Goal: Use online tool/utility: Utilize a website feature to perform a specific function

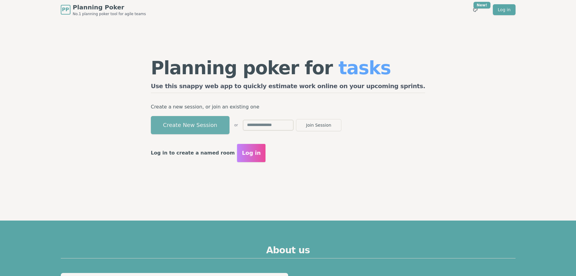
click at [230, 126] on button "Create New Session" at bounding box center [190, 125] width 79 height 18
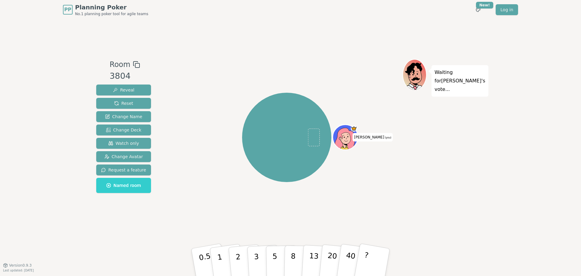
click at [347, 132] on icon at bounding box center [345, 138] width 20 height 21
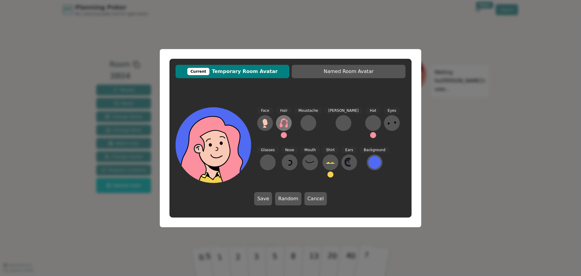
click at [283, 123] on icon at bounding box center [284, 123] width 10 height 10
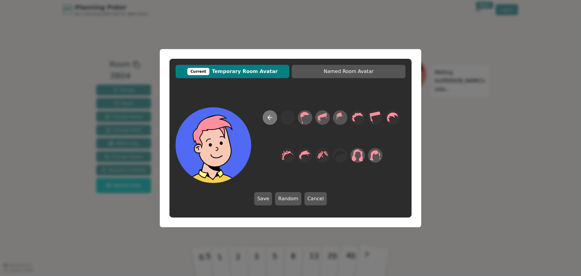
click at [270, 122] on button at bounding box center [270, 117] width 15 height 15
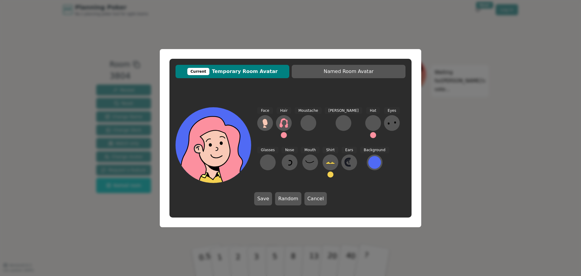
click at [370, 134] on button at bounding box center [373, 135] width 6 height 6
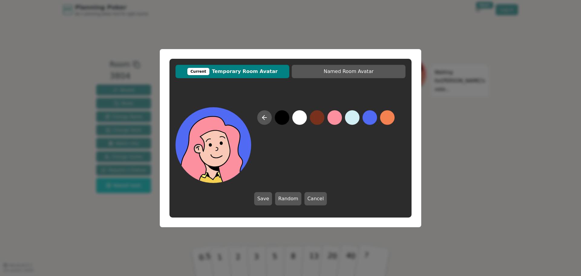
click at [280, 115] on button at bounding box center [282, 117] width 15 height 15
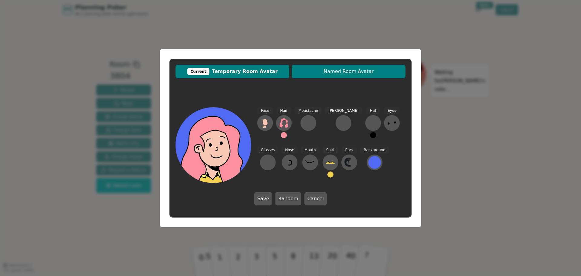
click at [338, 71] on span "Named Room Avatar" at bounding box center [349, 71] width 108 height 7
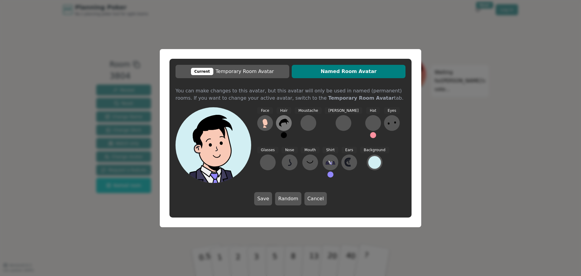
click at [284, 124] on icon at bounding box center [284, 123] width 10 height 10
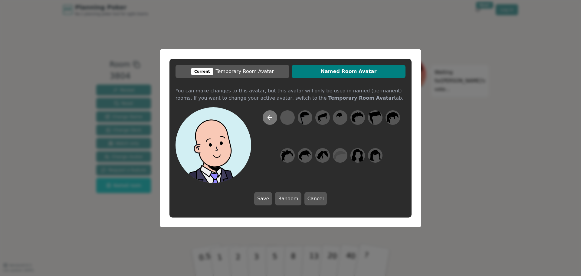
click at [272, 121] on button at bounding box center [270, 117] width 15 height 15
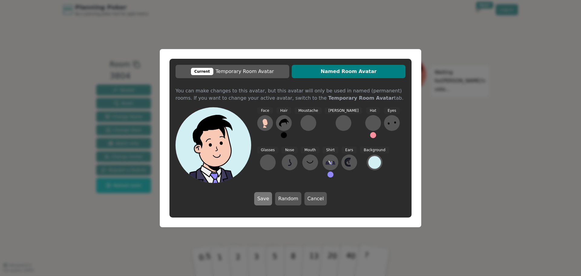
click at [268, 200] on button "Save" at bounding box center [263, 198] width 18 height 13
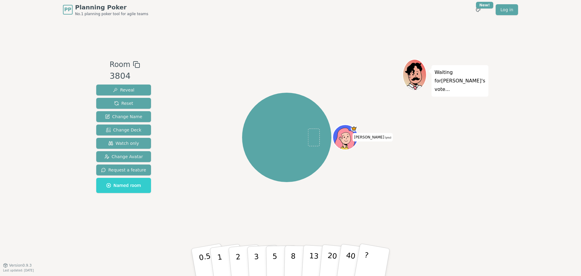
click at [350, 136] on icon at bounding box center [346, 137] width 25 height 3
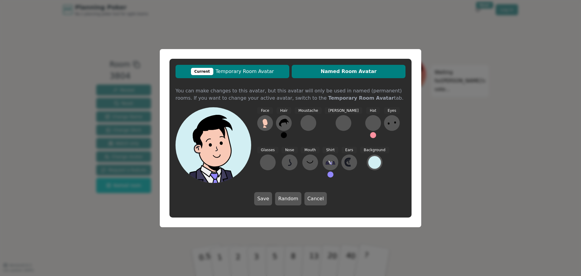
click at [238, 76] on button "Current Temporary Room Avatar" at bounding box center [232, 71] width 114 height 13
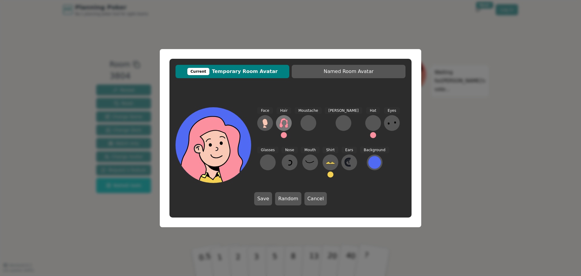
click at [283, 124] on icon at bounding box center [284, 123] width 10 height 10
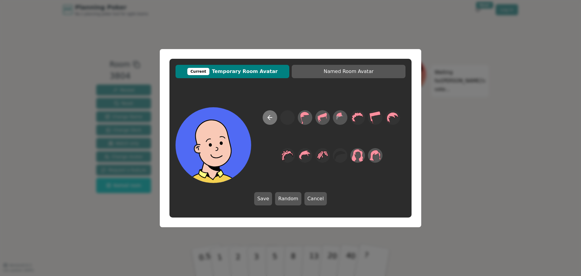
click at [268, 115] on icon at bounding box center [269, 117] width 7 height 7
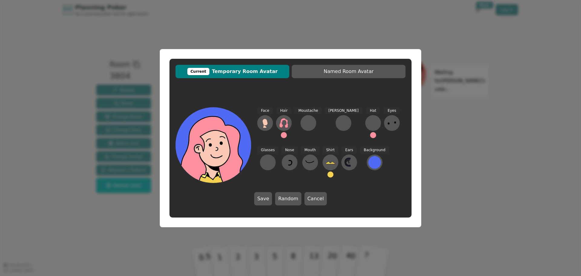
click at [282, 134] on button at bounding box center [284, 135] width 6 height 6
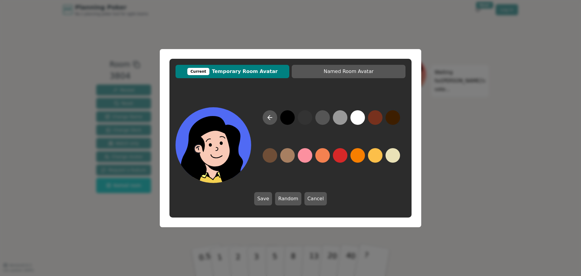
click at [285, 116] on button at bounding box center [287, 117] width 15 height 15
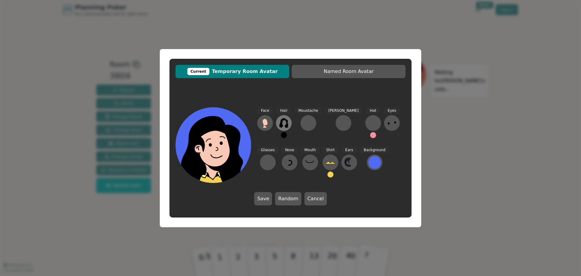
click at [282, 123] on icon at bounding box center [284, 123] width 10 height 10
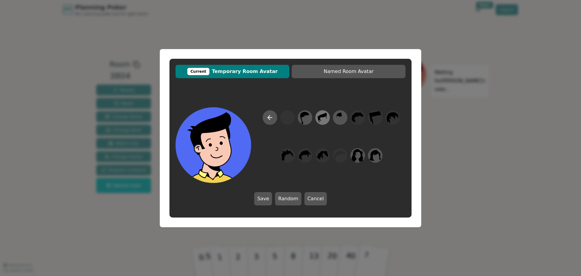
click at [322, 118] on icon at bounding box center [322, 117] width 12 height 14
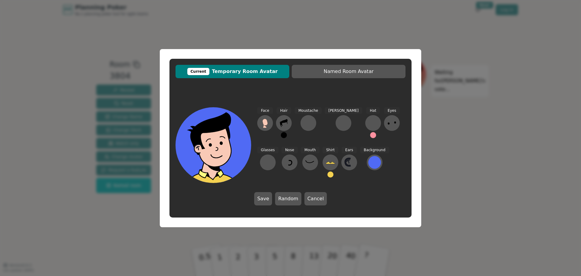
click at [327, 174] on button at bounding box center [330, 174] width 6 height 6
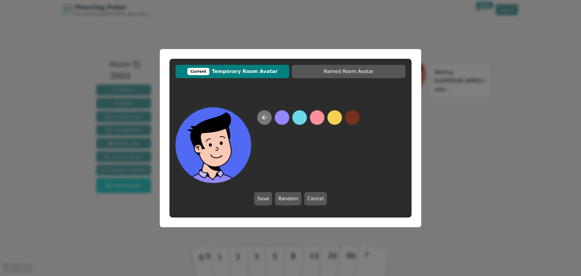
click at [264, 118] on icon at bounding box center [264, 117] width 7 height 7
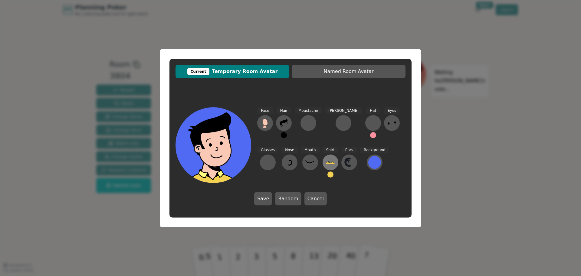
click at [325, 160] on icon at bounding box center [330, 162] width 10 height 10
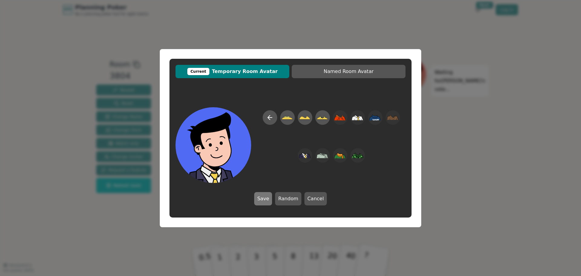
click at [262, 198] on button "Save" at bounding box center [263, 198] width 18 height 13
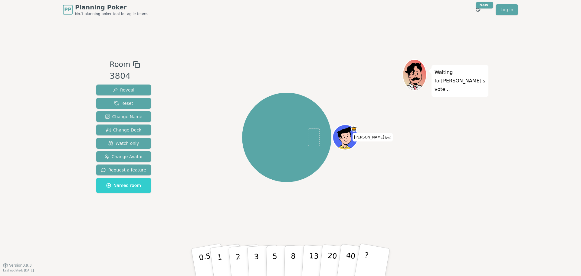
click at [332, 188] on div "[PERSON_NAME] (you)" at bounding box center [286, 137] width 231 height 135
click at [172, 84] on div "[PERSON_NAME] (you)" at bounding box center [286, 137] width 231 height 135
click at [344, 141] on icon at bounding box center [346, 141] width 12 height 4
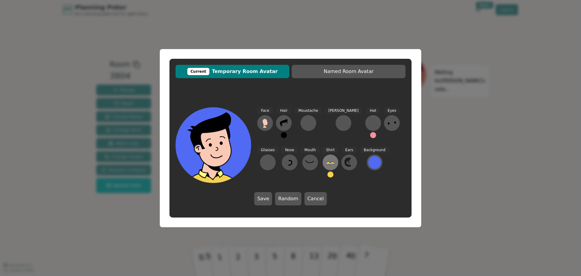
click at [325, 165] on icon at bounding box center [330, 162] width 10 height 10
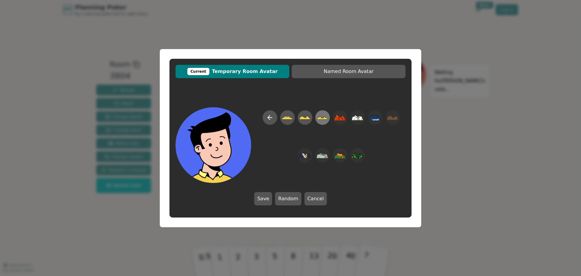
click at [319, 119] on icon at bounding box center [322, 118] width 11 height 2
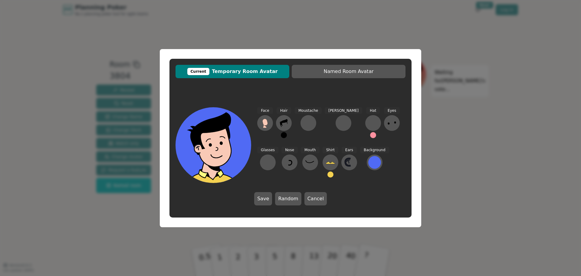
click at [327, 174] on button at bounding box center [330, 174] width 6 height 6
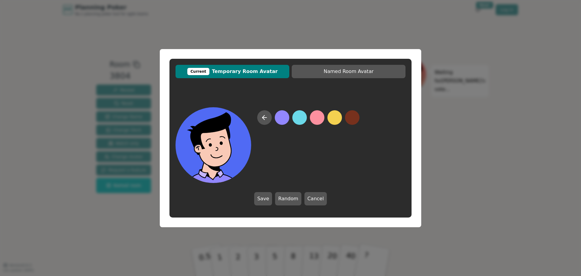
click at [279, 119] on button at bounding box center [282, 117] width 15 height 15
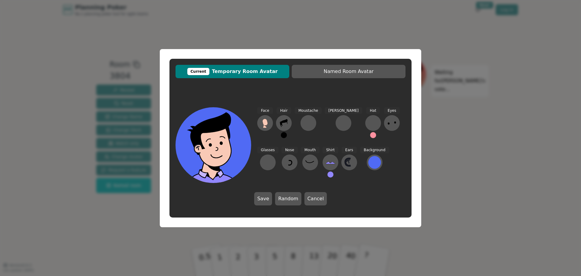
click at [327, 174] on button at bounding box center [330, 174] width 6 height 6
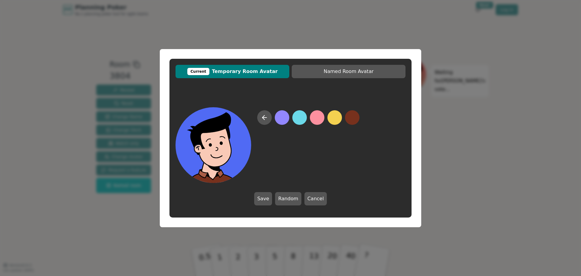
click at [352, 116] on button at bounding box center [352, 117] width 15 height 15
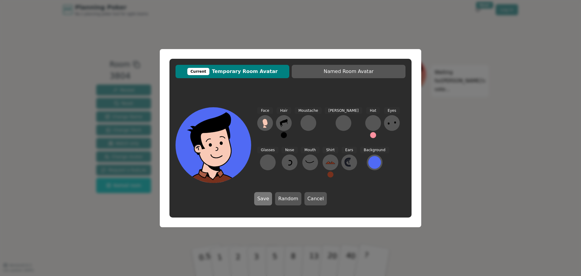
click at [263, 198] on button "Save" at bounding box center [263, 198] width 18 height 13
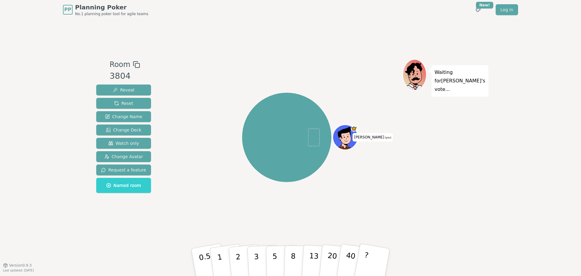
click at [133, 64] on icon at bounding box center [136, 64] width 7 height 7
click at [127, 144] on span "Watch only" at bounding box center [123, 143] width 31 height 6
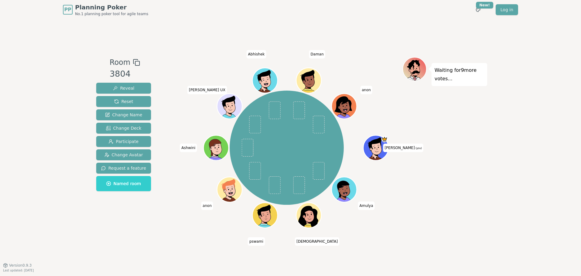
drag, startPoint x: 211, startPoint y: 174, endPoint x: 192, endPoint y: 200, distance: 32.6
click at [192, 200] on div "[PERSON_NAME] (you) [PERSON_NAME] pswami anon Ashwini Pranit UX Abhishek Daman …" at bounding box center [286, 147] width 231 height 159
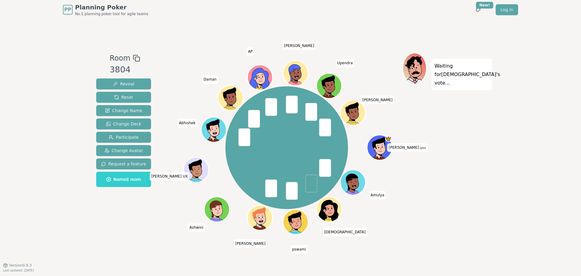
click at [70, 106] on div "PP Planning Poker No.1 planning poker tool for agile teams Toggle theme New! Lo…" at bounding box center [290, 138] width 581 height 276
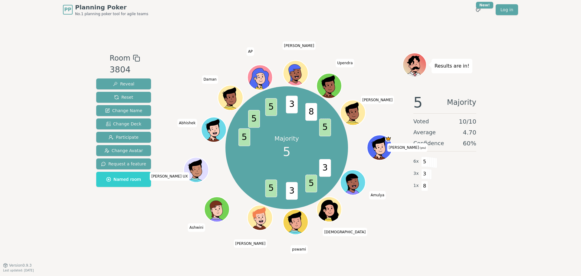
click at [165, 226] on div "Room 3804 Reveal Reset Change Name Change Deck Participate Change Avatar Reques…" at bounding box center [290, 142] width 393 height 178
click at [171, 210] on div "Majority 5 3 5 3 5 5 5 5 3 8 5 [PERSON_NAME] (you) [PERSON_NAME] pswami [PERSON…" at bounding box center [286, 148] width 231 height 168
click at [146, 212] on div "Room 3804 Reveal Reset Change Name Change Deck Participate Change Avatar Reques…" at bounding box center [124, 142] width 60 height 178
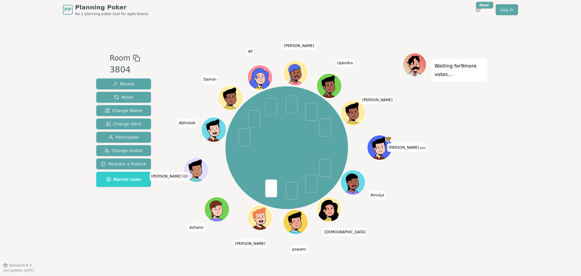
click at [148, 213] on div "Room 3804 Reveal Reset Change Name Change Deck Participate Change Avatar Reques…" at bounding box center [124, 142] width 60 height 178
click at [147, 233] on div "Room 3804 Reveal Reset Change Name Change Deck Participate Change Avatar Reques…" at bounding box center [290, 141] width 393 height 245
click at [125, 240] on div "Room 3804 Reveal Reset Change Name Change Deck Participate Change Avatar Reques…" at bounding box center [290, 141] width 393 height 245
click at [113, 225] on div "Room 3804 Reveal Reset Change Name Change Deck Participate Change Avatar Reques…" at bounding box center [124, 142] width 60 height 178
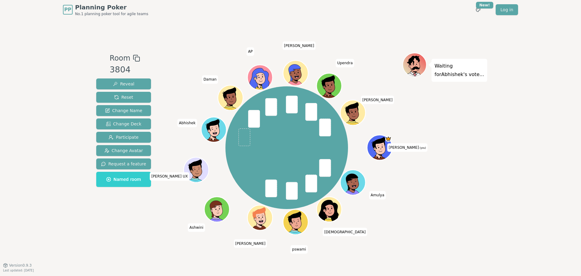
click at [157, 226] on div "Room 3804 Reveal Reset Change Name Change Deck Participate Change Avatar Reques…" at bounding box center [290, 142] width 393 height 178
click at [148, 219] on div "Room 3804 Reveal Reset Change Name Change Deck Participate Change Avatar Reques…" at bounding box center [124, 142] width 60 height 178
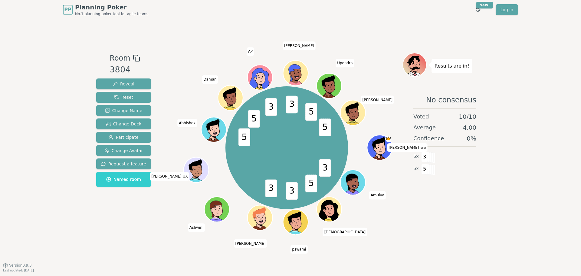
click at [162, 220] on div "Room 3804 Reveal Reset Change Name Change Deck Participate Change Avatar Reques…" at bounding box center [290, 142] width 393 height 178
click at [167, 215] on div "Room 3804 Reveal Reset Change Name Change Deck Participate Change Avatar Reques…" at bounding box center [290, 142] width 393 height 178
click at [180, 67] on div "3 5 3 3 5 5 3 3 5 5 [PERSON_NAME] (you) [PERSON_NAME] pswami [PERSON_NAME] [PER…" at bounding box center [286, 148] width 231 height 168
click at [161, 218] on div "Room 3804 Reveal Reset Change Name Change Deck Participate Change Avatar Reques…" at bounding box center [290, 142] width 393 height 178
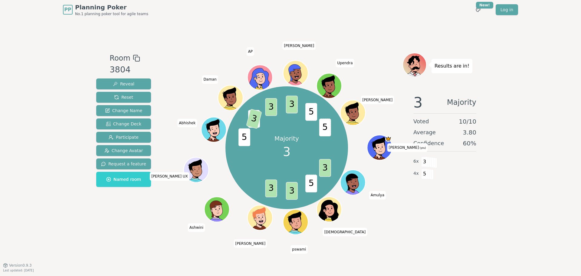
click at [78, 216] on div "PP Planning Poker No.1 planning poker tool for agile teams Toggle theme New! Lo…" at bounding box center [290, 138] width 581 height 276
click at [140, 221] on div "Room 3804 Reveal Reset Change Name Change Deck Participate Change Avatar Reques…" at bounding box center [124, 142] width 60 height 178
click at [137, 221] on div "Room 3804 Reveal Reset Change Name Change Deck Participate Change Avatar Reques…" at bounding box center [124, 142] width 60 height 178
click at [120, 216] on div "Room 3804 Reveal Reset Change Name Change Deck Participate Change Avatar Reques…" at bounding box center [124, 142] width 60 height 178
click at [125, 95] on span "Reset" at bounding box center [123, 97] width 19 height 6
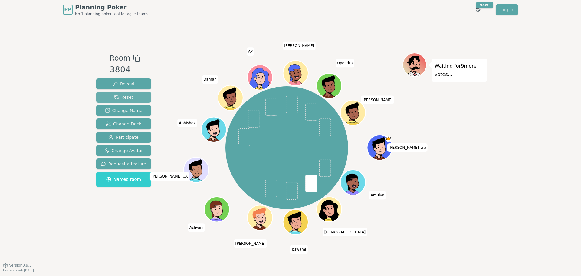
click at [121, 95] on span "Reset" at bounding box center [123, 97] width 19 height 6
click at [37, 176] on div "PP Planning Poker No.1 planning poker tool for agile teams Toggle theme New! Lo…" at bounding box center [290, 138] width 581 height 276
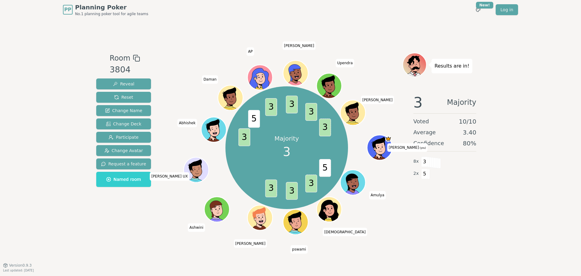
click at [160, 212] on div "Room 3804 Reveal Reset Change Name Change Deck Participate Change Avatar Reques…" at bounding box center [290, 142] width 393 height 178
click at [60, 211] on div "PP Planning Poker No.1 planning poker tool for agile teams Toggle theme New! Lo…" at bounding box center [290, 138] width 581 height 276
click at [65, 185] on div "PP Planning Poker No.1 planning poker tool for agile teams Toggle theme New! Lo…" at bounding box center [290, 138] width 581 height 276
click at [65, 176] on div "PP Planning Poker No.1 planning poker tool for agile teams Toggle theme New! Lo…" at bounding box center [290, 138] width 581 height 276
click at [115, 218] on div "Room 3804 Reveal Reset Change Name Change Deck Participate Change Avatar Reques…" at bounding box center [124, 142] width 60 height 178
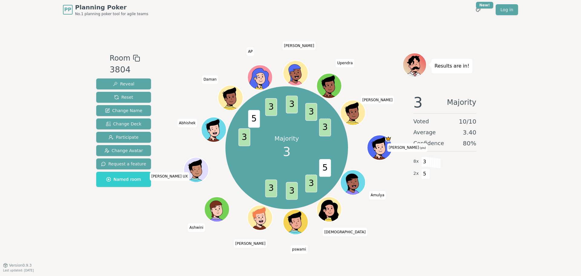
click at [124, 217] on div "Room 3804 Reveal Reset Change Name Change Deck Participate Change Avatar Reques…" at bounding box center [124, 142] width 60 height 178
click at [146, 215] on div "Room 3804 Reveal Reset Change Name Change Deck Participate Change Avatar Reques…" at bounding box center [124, 142] width 60 height 178
click at [118, 96] on span "Reset" at bounding box center [123, 97] width 19 height 6
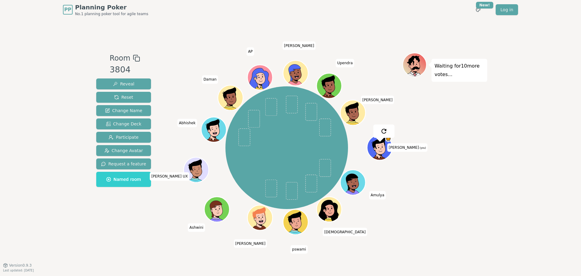
click at [54, 128] on div "PP Planning Poker No.1 planning poker tool for agile teams Toggle theme New! Lo…" at bounding box center [290, 138] width 581 height 276
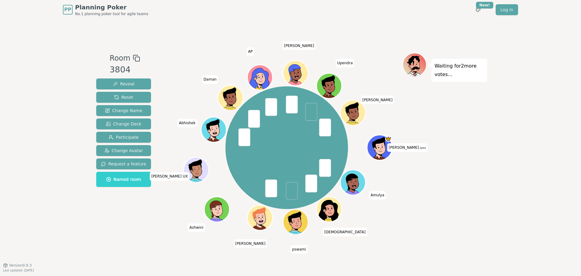
click at [131, 237] on div "Room 3804 Reveal Reset Change Name Change Deck Participate Change Avatar Reques…" at bounding box center [290, 141] width 393 height 245
click at [140, 228] on div "Room 3804 Reveal Reset Change Name Change Deck Participate Change Avatar Reques…" at bounding box center [124, 142] width 60 height 178
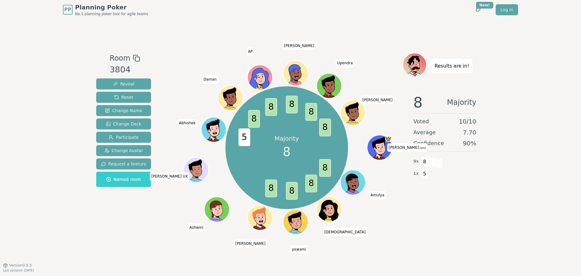
click at [127, 225] on div "Room 3804 Reveal Reset Change Name Change Deck Participate Change Avatar Reques…" at bounding box center [124, 142] width 60 height 178
click at [117, 97] on span "Reset" at bounding box center [123, 97] width 19 height 6
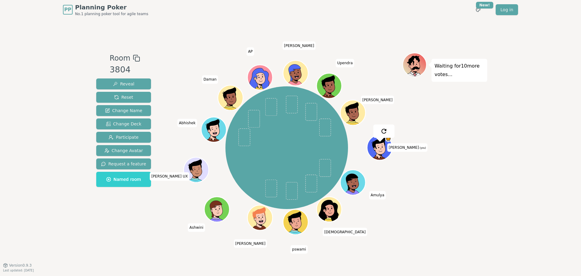
click at [58, 129] on div "PP Planning Poker No.1 planning poker tool for agile teams Toggle theme New! Lo…" at bounding box center [290, 138] width 581 height 276
click at [101, 221] on div "Room 3804 Reveal Reset Change Name Change Deck Participate Change Avatar Reques…" at bounding box center [124, 142] width 60 height 178
click at [63, 240] on div "PP Planning Poker No.1 planning poker tool for agile teams Toggle theme New! Lo…" at bounding box center [290, 138] width 581 height 276
click at [44, 155] on div "PP Planning Poker No.1 planning poker tool for agile teams Toggle theme New! Lo…" at bounding box center [290, 138] width 581 height 276
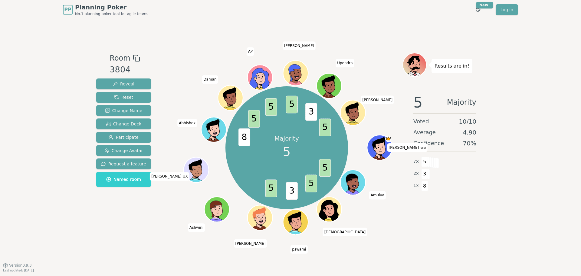
click at [201, 59] on div at bounding box center [286, 58] width 231 height 11
click at [120, 94] on span "Reset" at bounding box center [123, 97] width 19 height 6
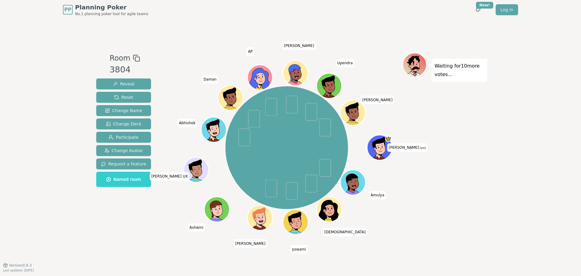
click at [130, 233] on div "Room 3804 Reveal Reset Change Name Change Deck Participate Change Avatar Reques…" at bounding box center [290, 141] width 393 height 245
click at [159, 223] on div "Room 3804 Reveal Reset Change Name Change Deck Participate Change Avatar Reques…" at bounding box center [290, 142] width 393 height 178
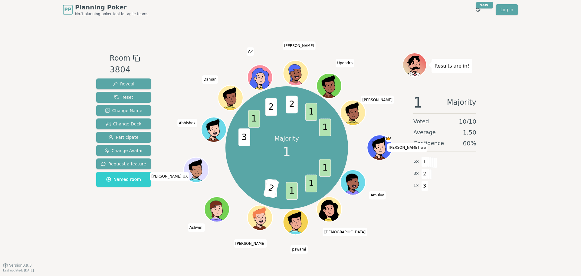
click at [141, 229] on div "Room 3804 Reveal Reset Change Name Change Deck Participate Change Avatar Reques…" at bounding box center [124, 142] width 60 height 178
click at [161, 215] on div "Room 3804 Reveal Reset Change Name Change Deck Participate Change Avatar Reques…" at bounding box center [290, 142] width 393 height 178
click at [128, 101] on button "Reset" at bounding box center [123, 97] width 55 height 11
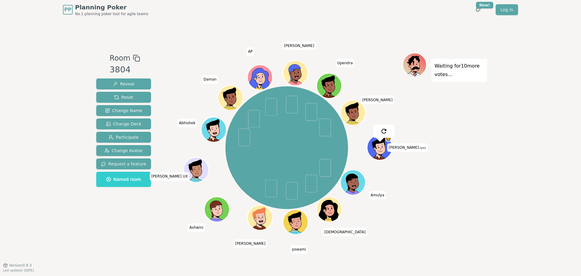
click at [110, 228] on div "Room 3804 Reveal Reset Change Name Change Deck Participate Change Avatar Reques…" at bounding box center [124, 142] width 60 height 178
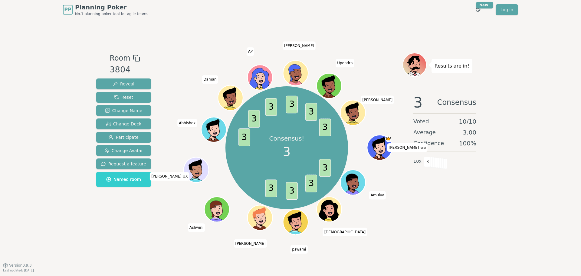
click at [159, 209] on div "Room 3804 Reveal Reset Change Name Change Deck Participate Change Avatar Reques…" at bounding box center [290, 142] width 393 height 178
click at [152, 227] on div "Room 3804 Reveal Reset Change Name Change Deck Participate Change Avatar Reques…" at bounding box center [290, 142] width 393 height 178
click at [55, 125] on div "PP Planning Poker No.1 planning poker tool for agile teams Toggle theme New! Lo…" at bounding box center [290, 138] width 581 height 276
click at [104, 234] on div "Room 3804 Reveal Reset Change Name Change Deck Participate Change Avatar Reques…" at bounding box center [290, 141] width 393 height 245
click at [149, 259] on div "Room 3804 Reveal Reset Change Name Change Deck Participate Change Avatar Reques…" at bounding box center [290, 141] width 393 height 245
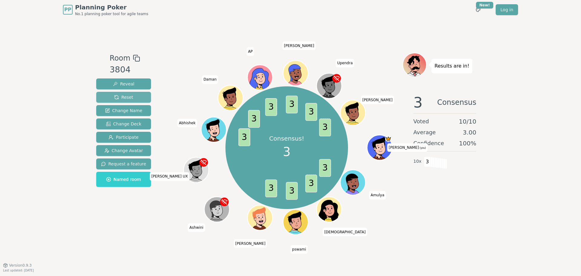
click at [121, 99] on span "Reset" at bounding box center [123, 97] width 19 height 6
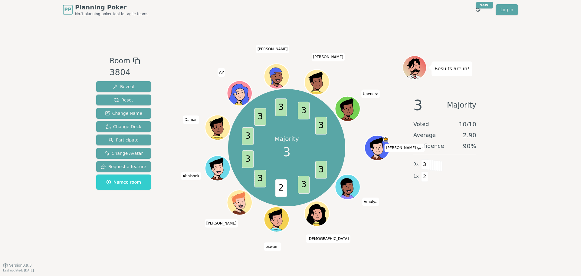
click at [178, 241] on div "Room 3804 Reveal Reset Change Name Change Deck Participate Change Avatar Reques…" at bounding box center [290, 141] width 393 height 245
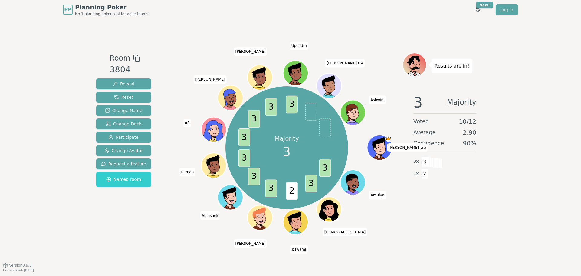
click at [144, 218] on div "Room 3804 Reveal Reset Change Name Change Deck Participate Change Avatar Reques…" at bounding box center [124, 142] width 60 height 178
